Goal: Browse casually

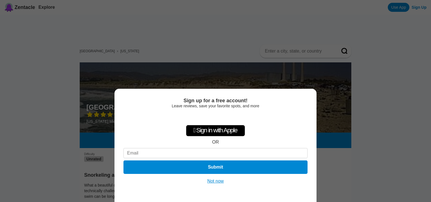
click at [216, 180] on button "Not now" at bounding box center [216, 181] width 20 height 6
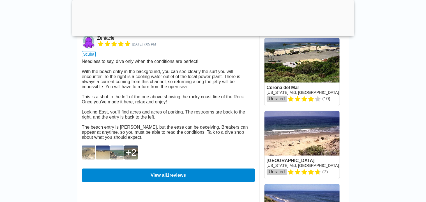
scroll to position [393, 0]
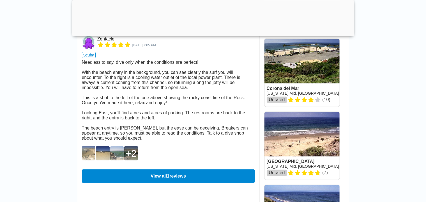
click at [89, 160] on img at bounding box center [89, 153] width 14 height 14
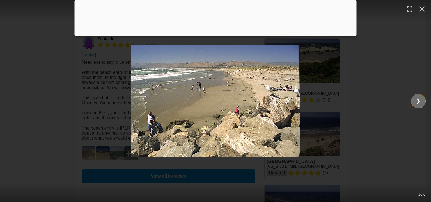
click at [418, 100] on icon "Show slide 2 of 6" at bounding box center [418, 100] width 3 height 5
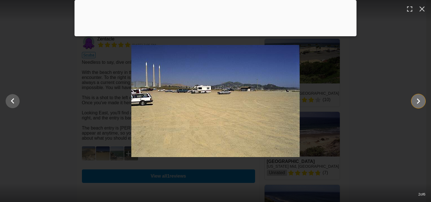
click at [418, 100] on icon "Show slide 3 of 6" at bounding box center [418, 100] width 3 height 5
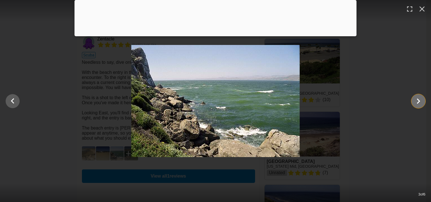
click at [420, 101] on icon "Show slide 4 of 6" at bounding box center [418, 100] width 11 height 13
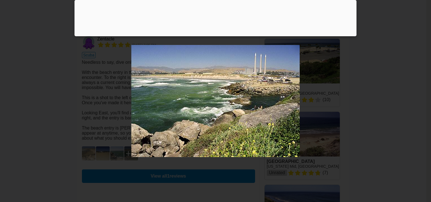
click at [420, 101] on icon "Show slide 5 of 6" at bounding box center [418, 100] width 11 height 13
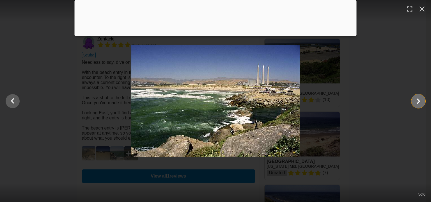
click at [420, 101] on icon "Show slide 6 of 6" at bounding box center [418, 100] width 11 height 13
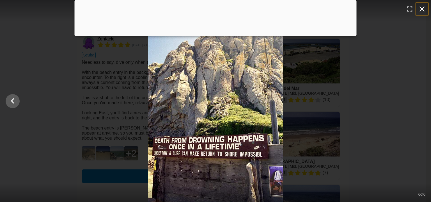
click at [422, 8] on icon "button" at bounding box center [422, 8] width 9 height 9
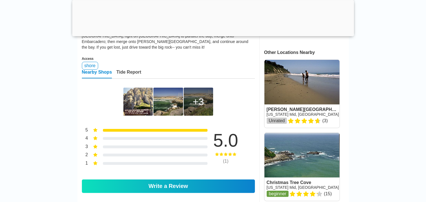
scroll to position [168, 0]
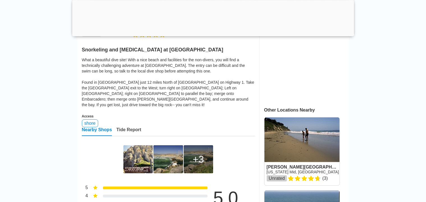
click at [212, 35] on div at bounding box center [213, 35] width 282 height 0
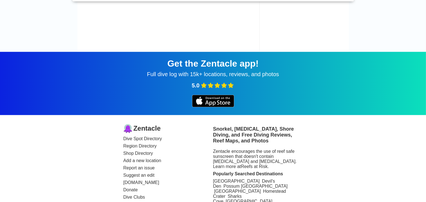
scroll to position [807, 0]
